Goal: Find specific page/section: Find specific page/section

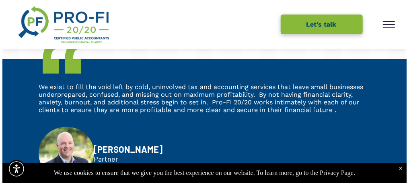
scroll to position [574, 0]
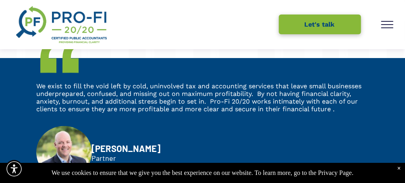
click at [395, 28] on button "menu" at bounding box center [386, 24] width 21 height 21
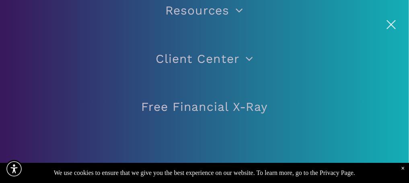
scroll to position [0, 0]
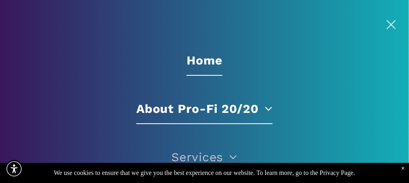
click at [263, 109] on span at bounding box center [266, 108] width 14 height 12
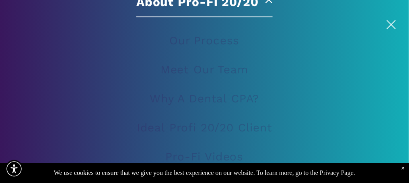
scroll to position [111, 0]
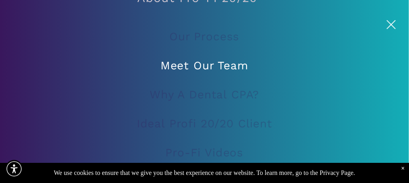
click at [204, 66] on span "Meet Our Team" at bounding box center [205, 65] width 88 height 23
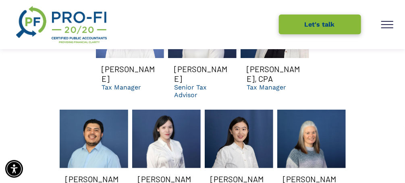
scroll to position [1205, 0]
